Goal: Information Seeking & Learning: Compare options

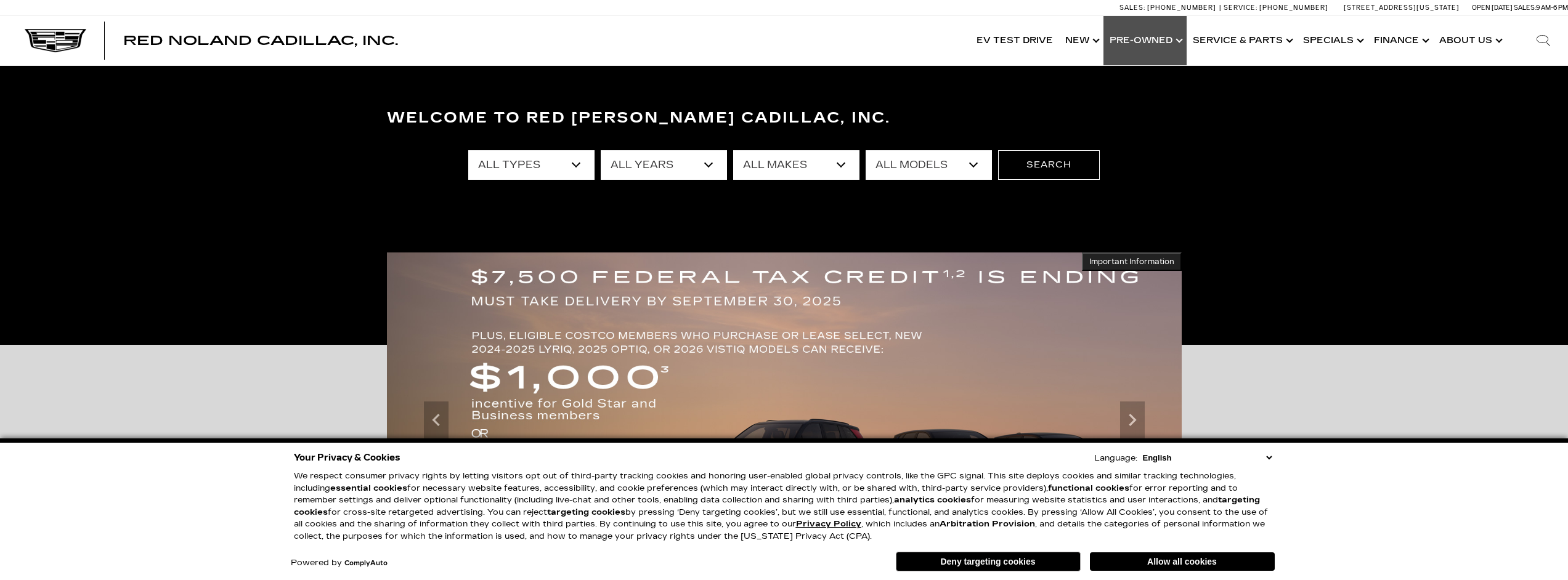
click at [1147, 40] on link "Show Pre-Owned" at bounding box center [1145, 40] width 83 height 49
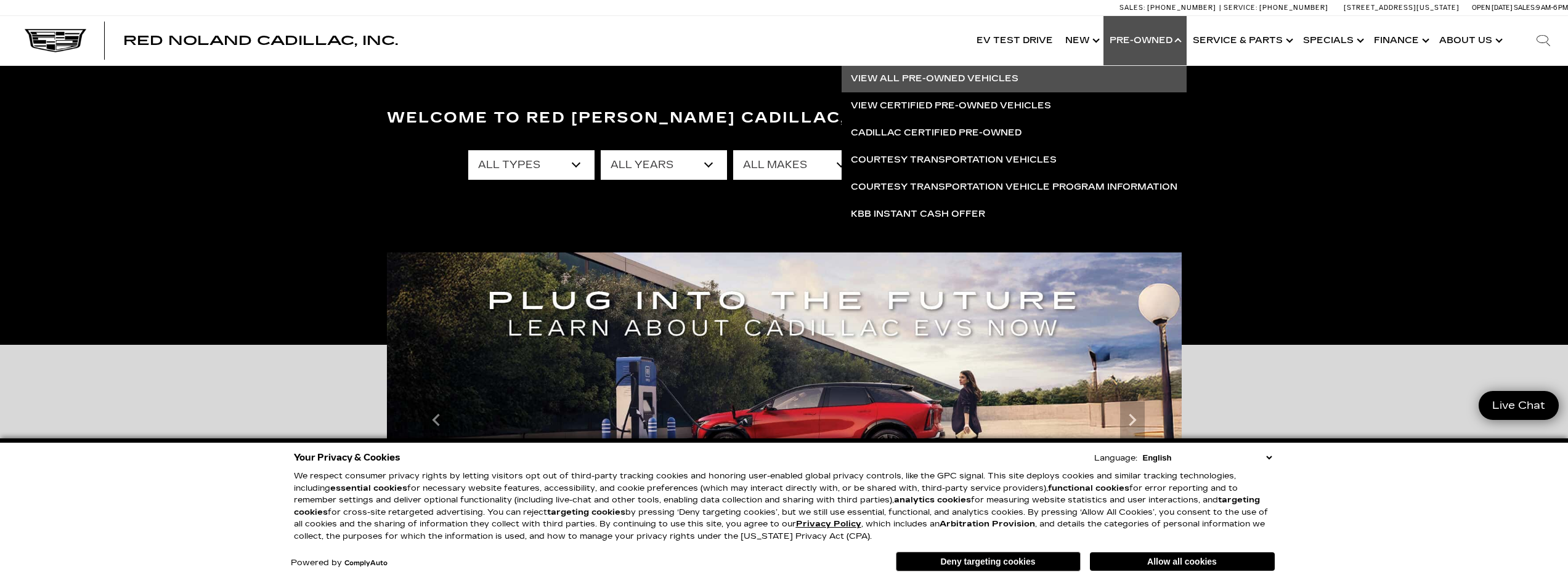
drag, startPoint x: 950, startPoint y: 78, endPoint x: 949, endPoint y: 85, distance: 7.1
click at [950, 78] on link "View All Pre-Owned Vehicles" at bounding box center [1014, 79] width 345 height 27
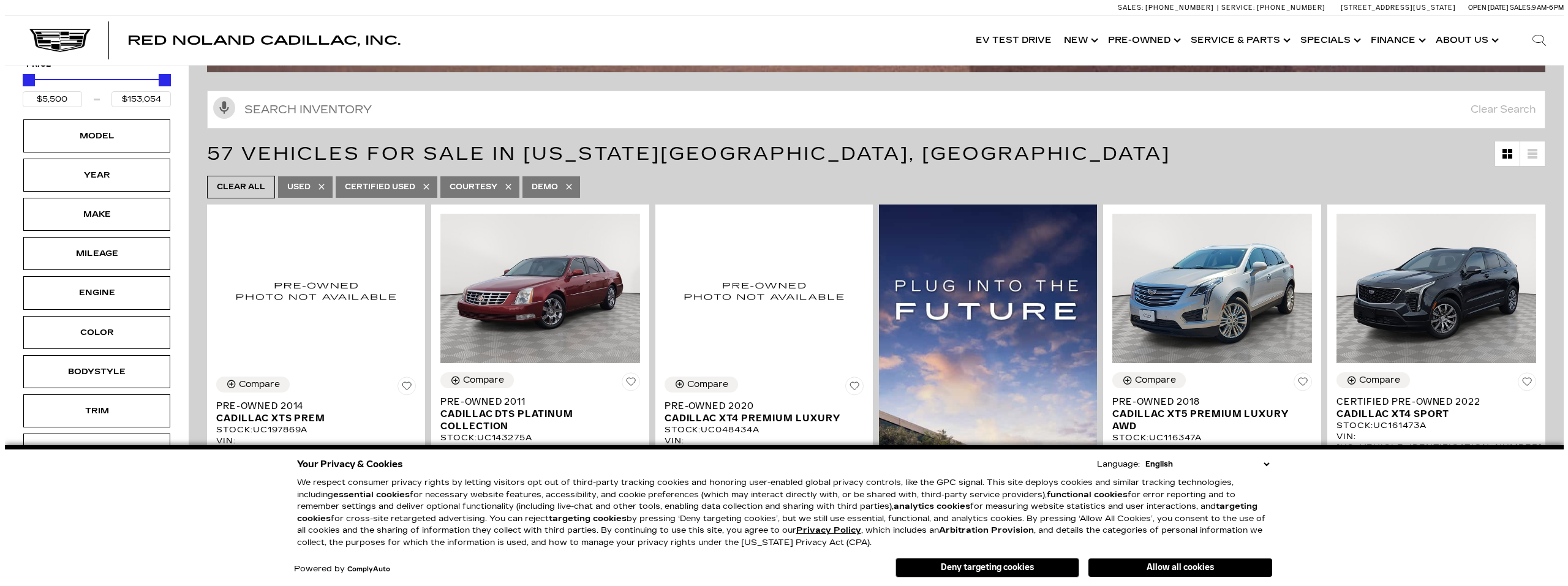
scroll to position [163, 0]
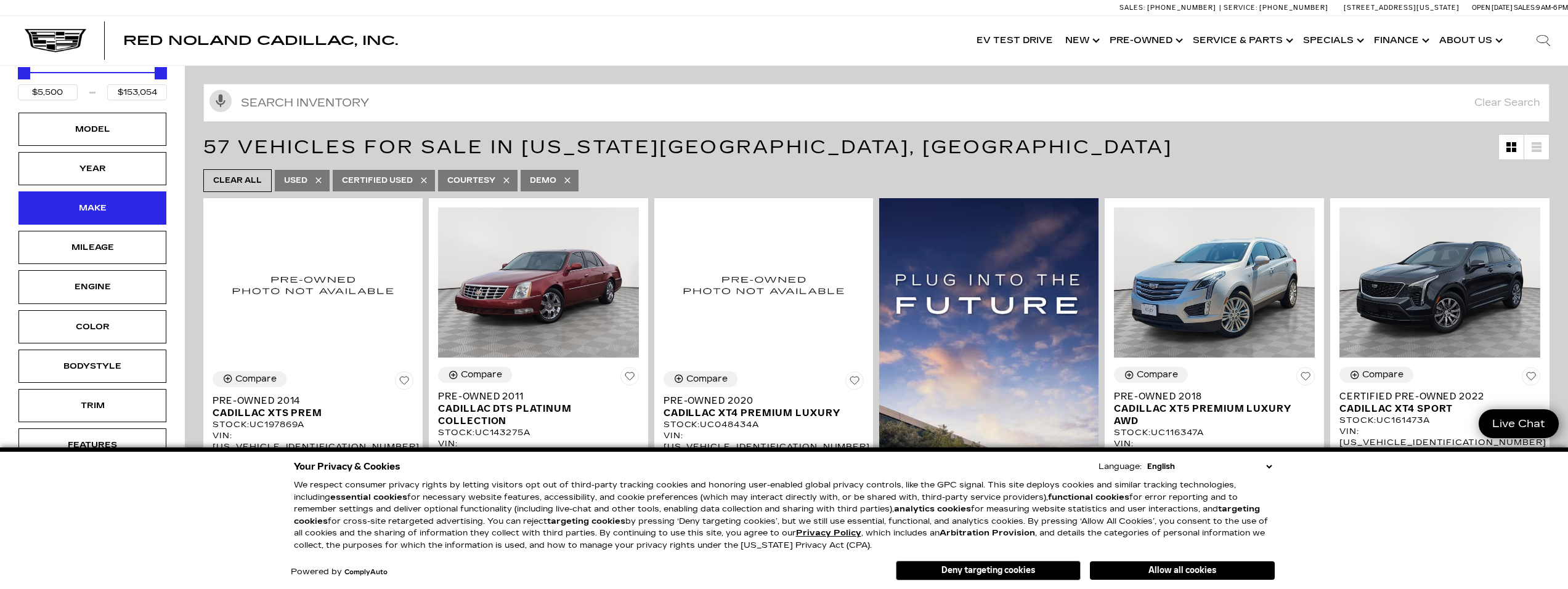
click at [144, 205] on div "Make" at bounding box center [92, 208] width 148 height 33
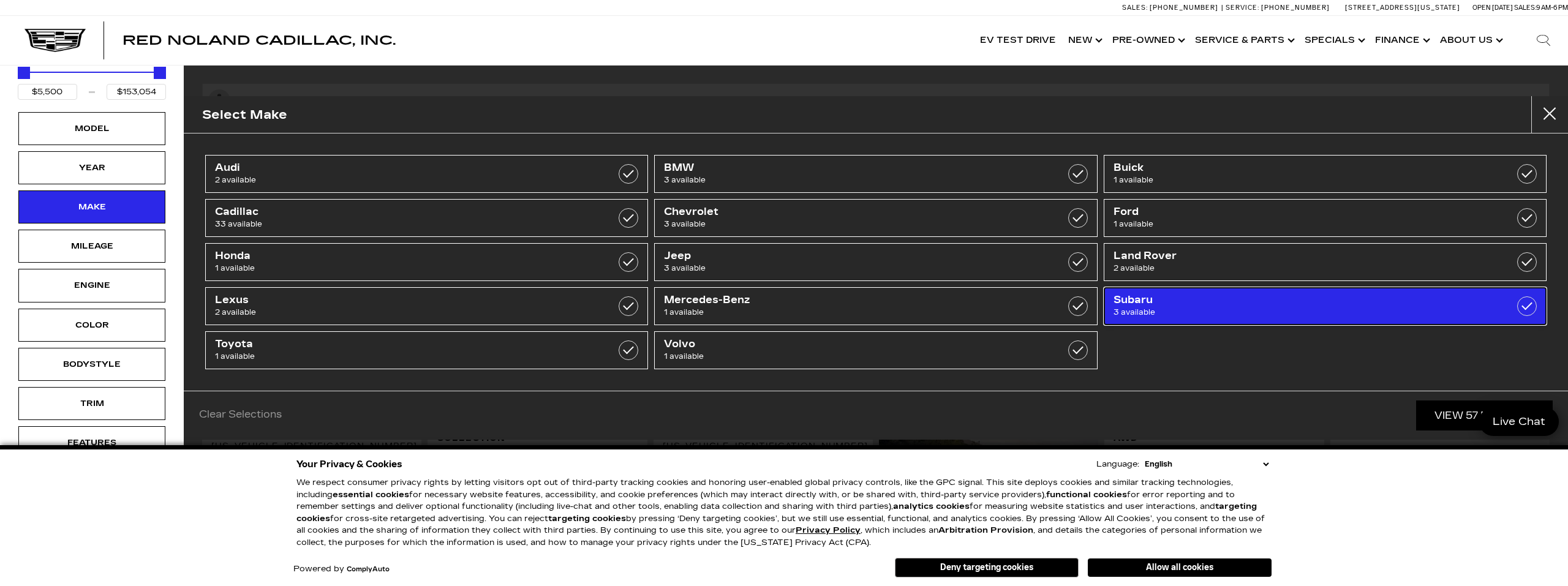
click at [1478, 304] on link "Subaru 3 available" at bounding box center [1325, 306] width 443 height 38
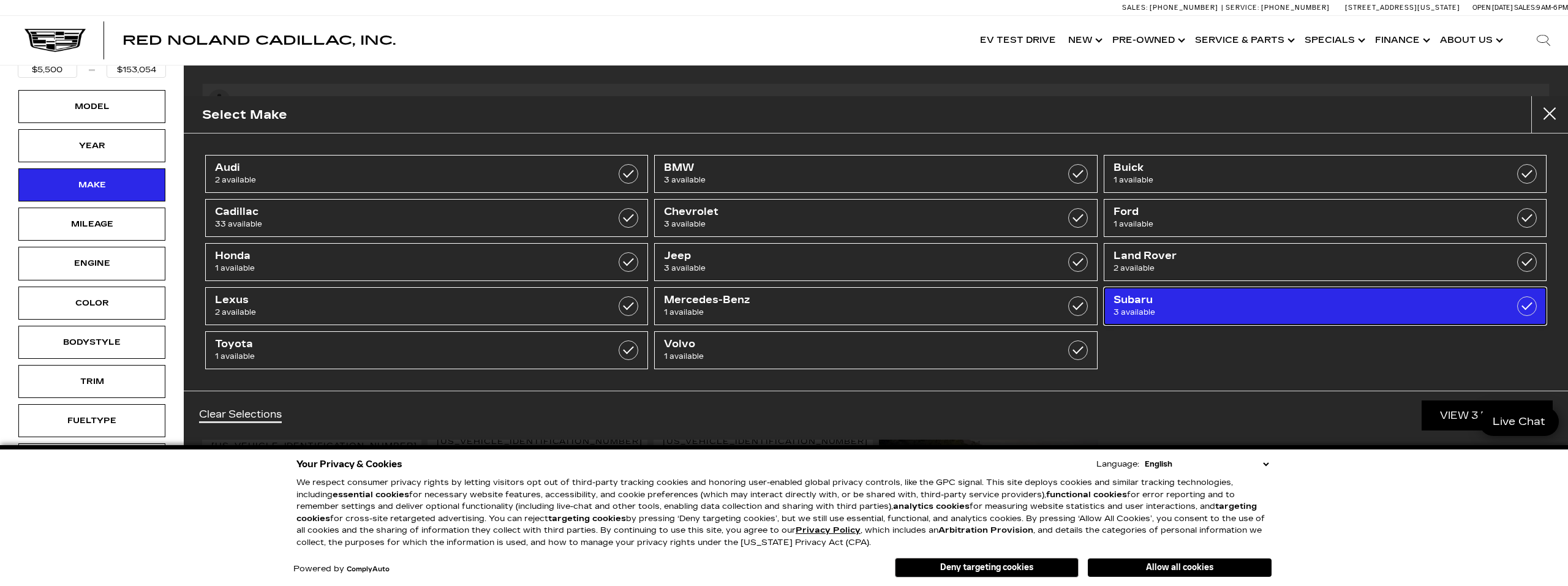
type input "$12,000"
type input "$19,689"
checkbox input "true"
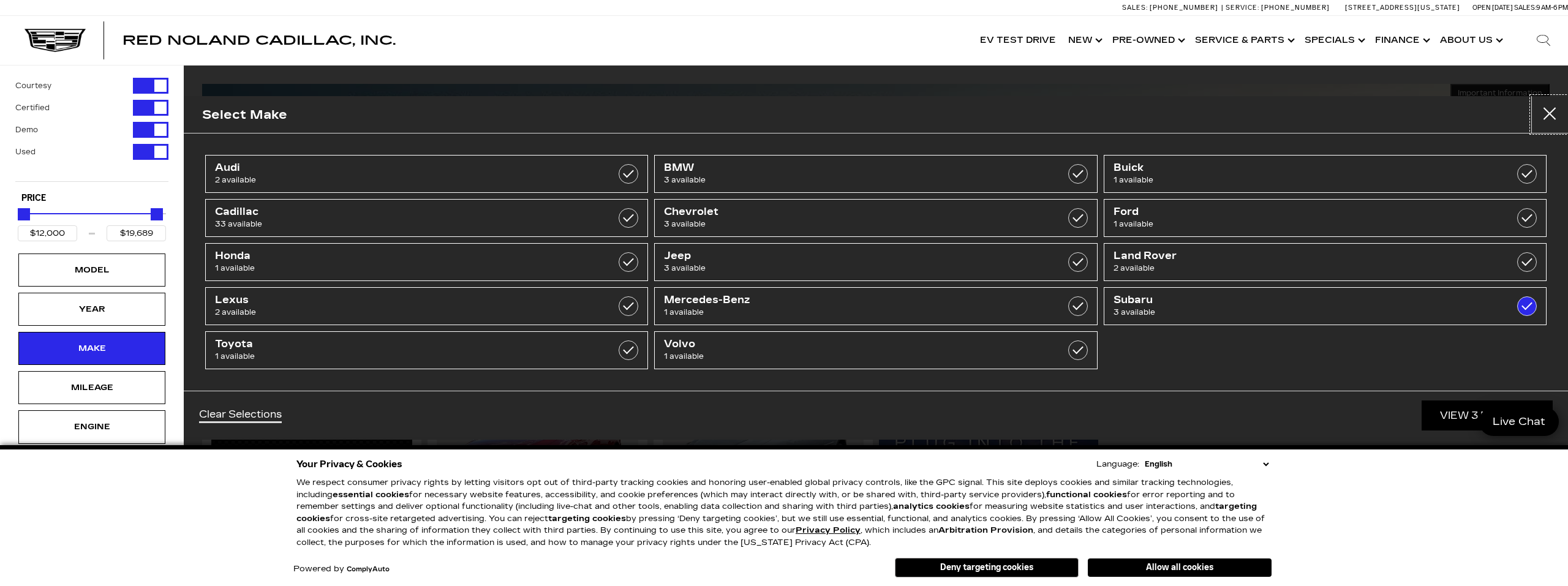
click at [1551, 110] on button "close" at bounding box center [1550, 115] width 37 height 37
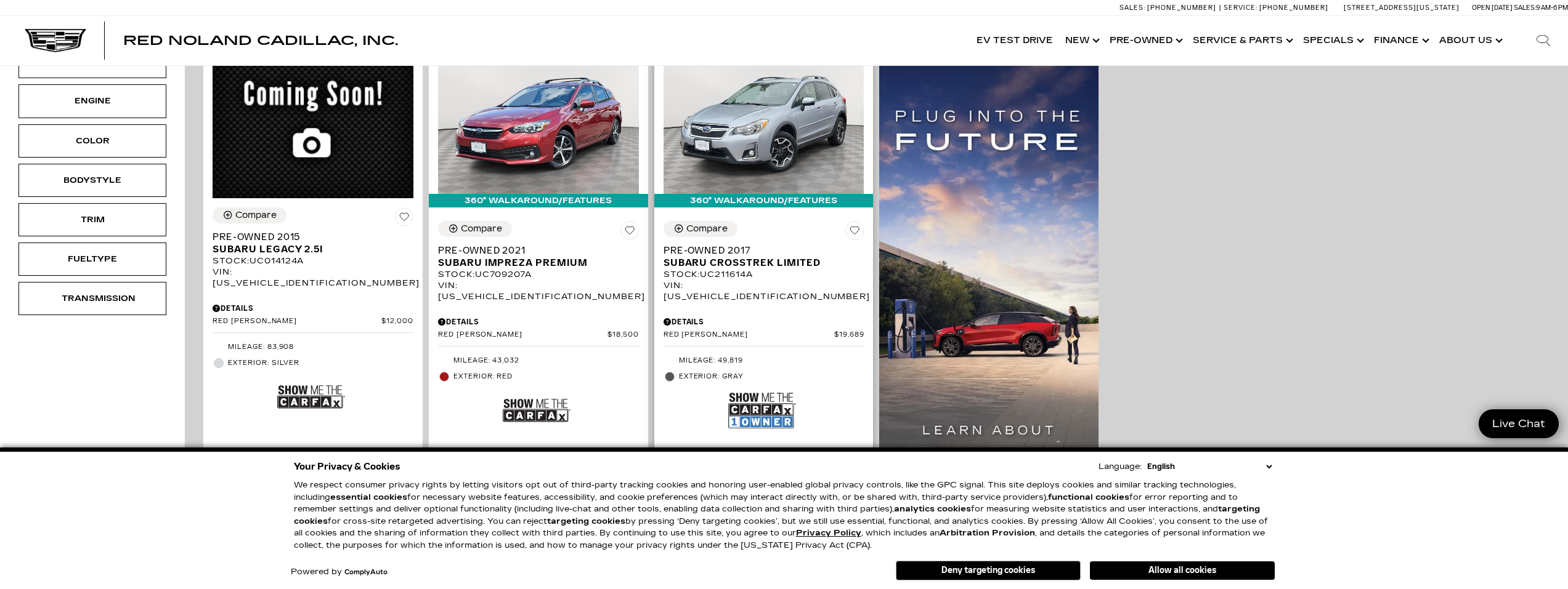
scroll to position [369, 0]
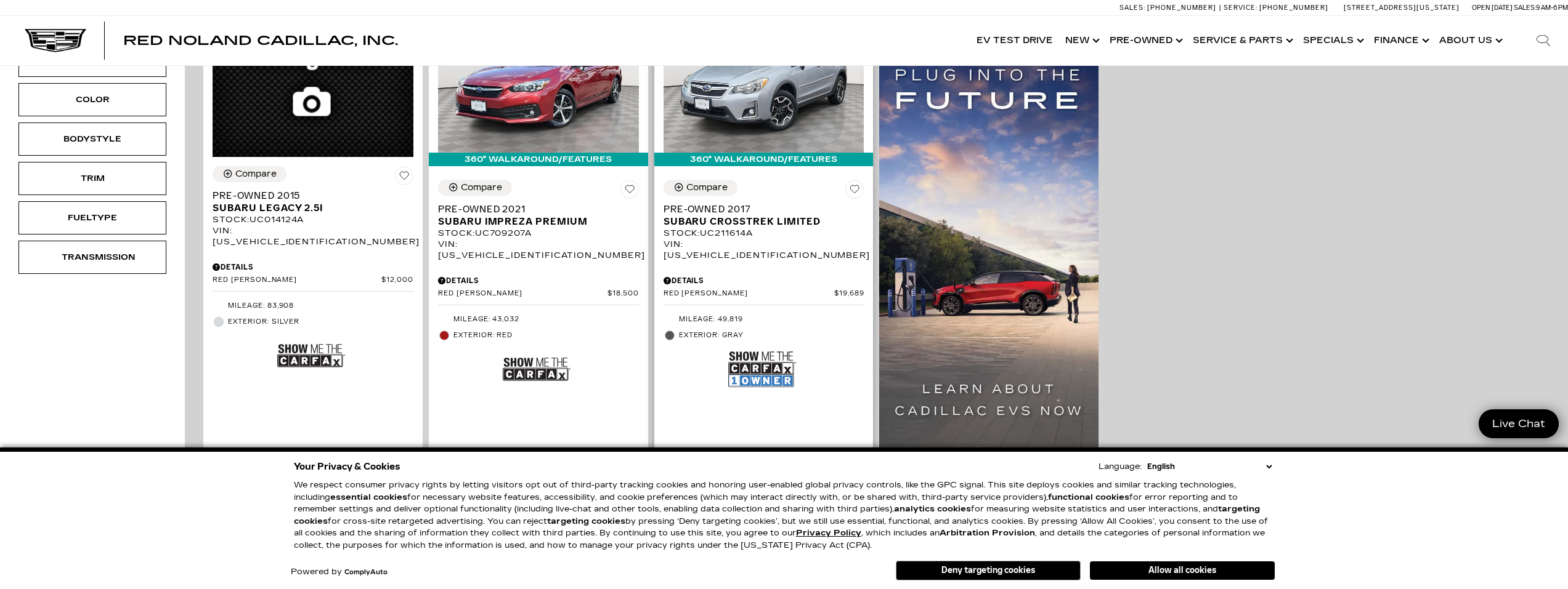
click at [751, 355] on img at bounding box center [762, 369] width 68 height 45
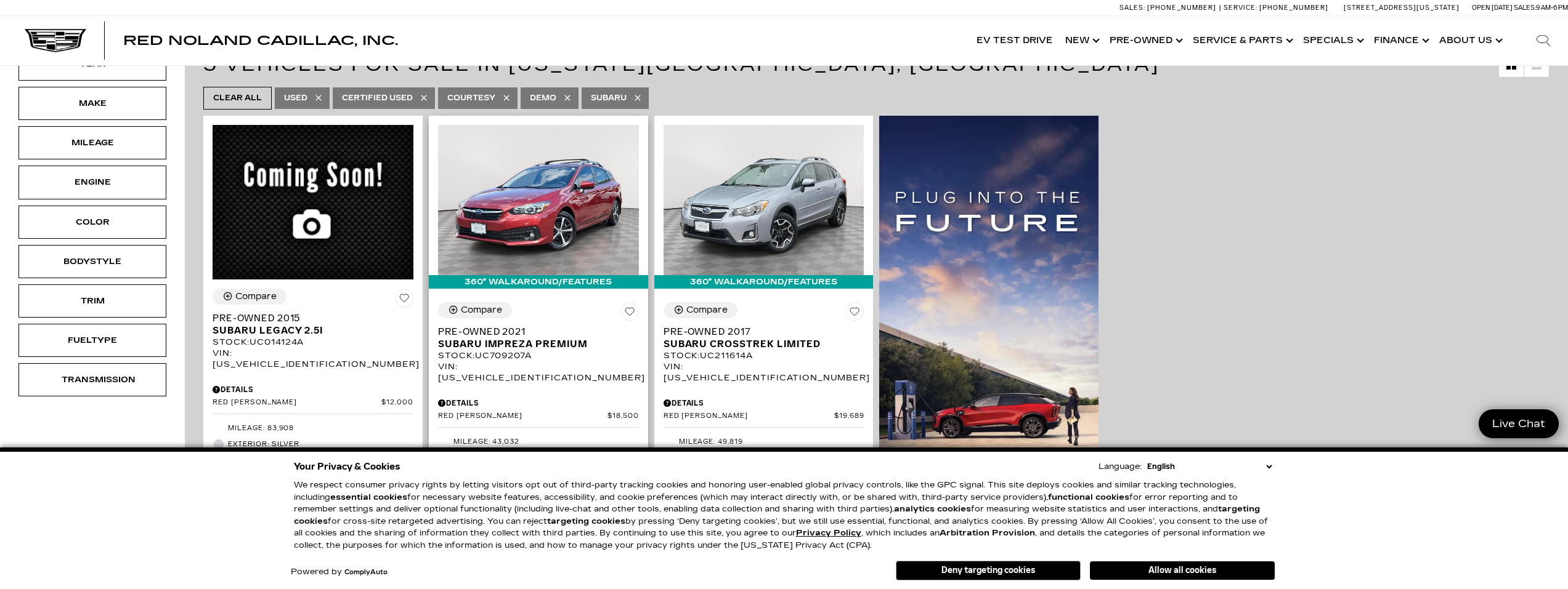
scroll to position [246, 0]
